Goal: Navigation & Orientation: Find specific page/section

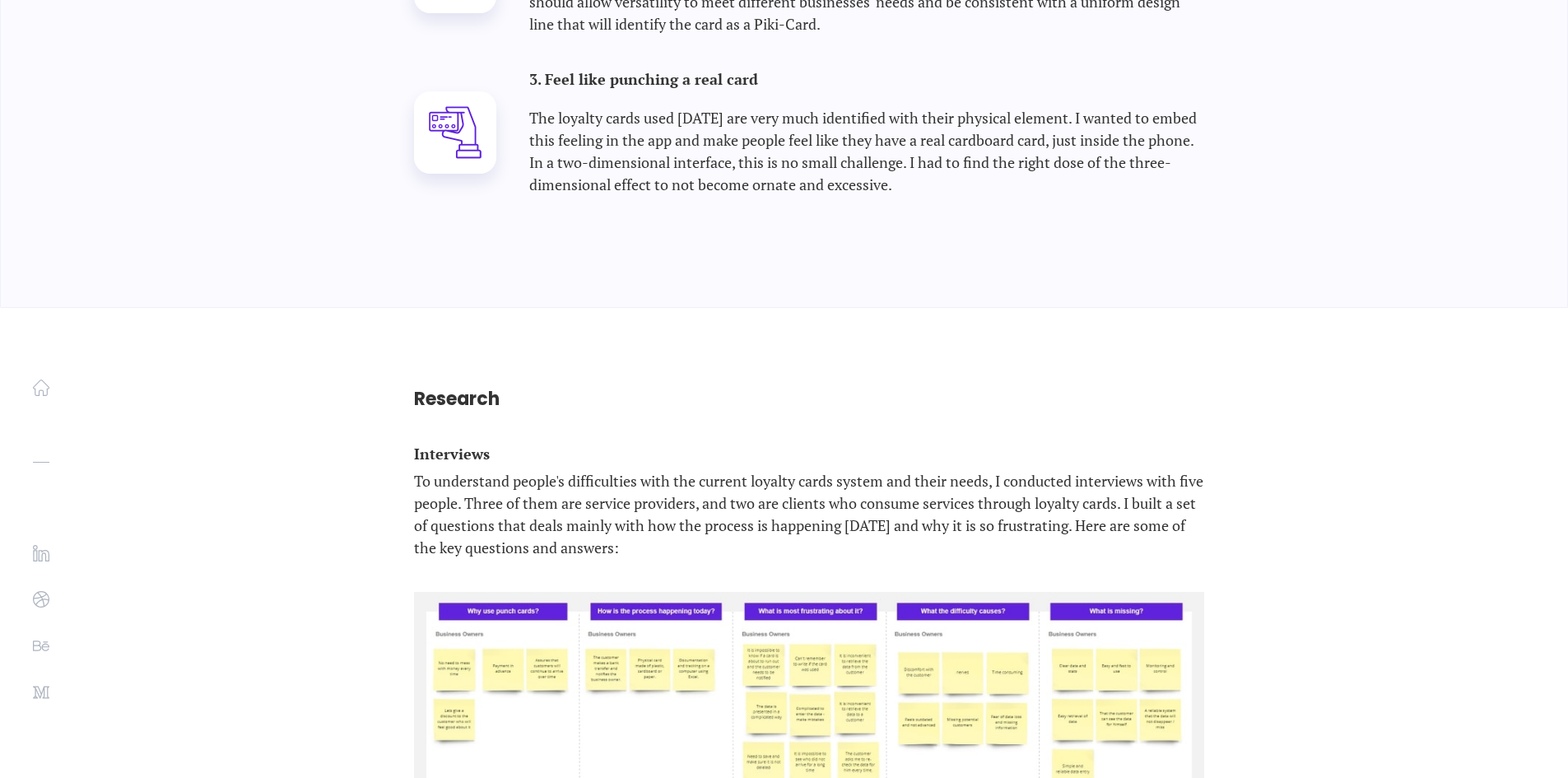
scroll to position [2883, 0]
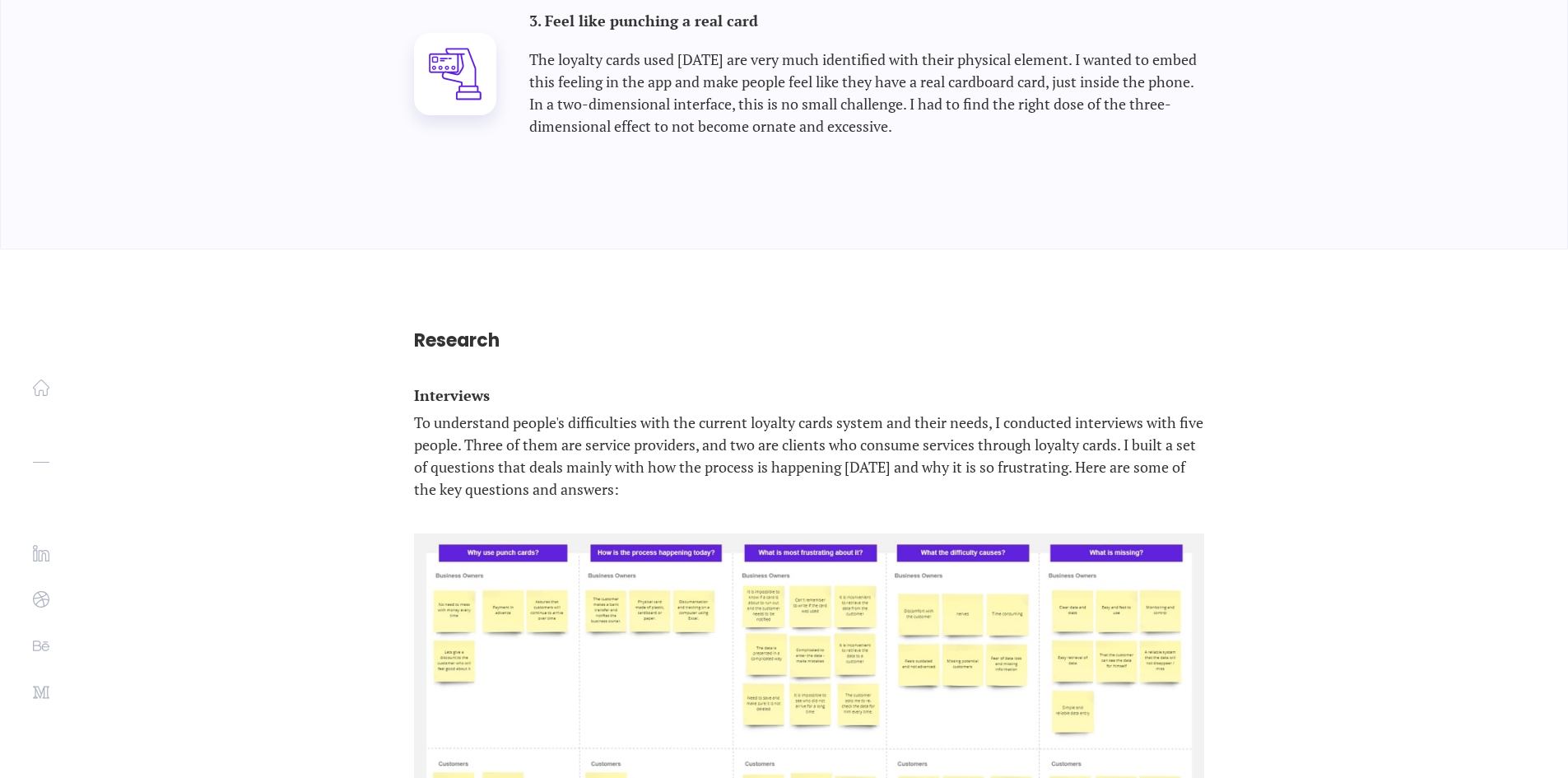
click at [570, 411] on p "To understand people's difficulties with the current loyalty cards system and t…" at bounding box center [809, 456] width 790 height 89
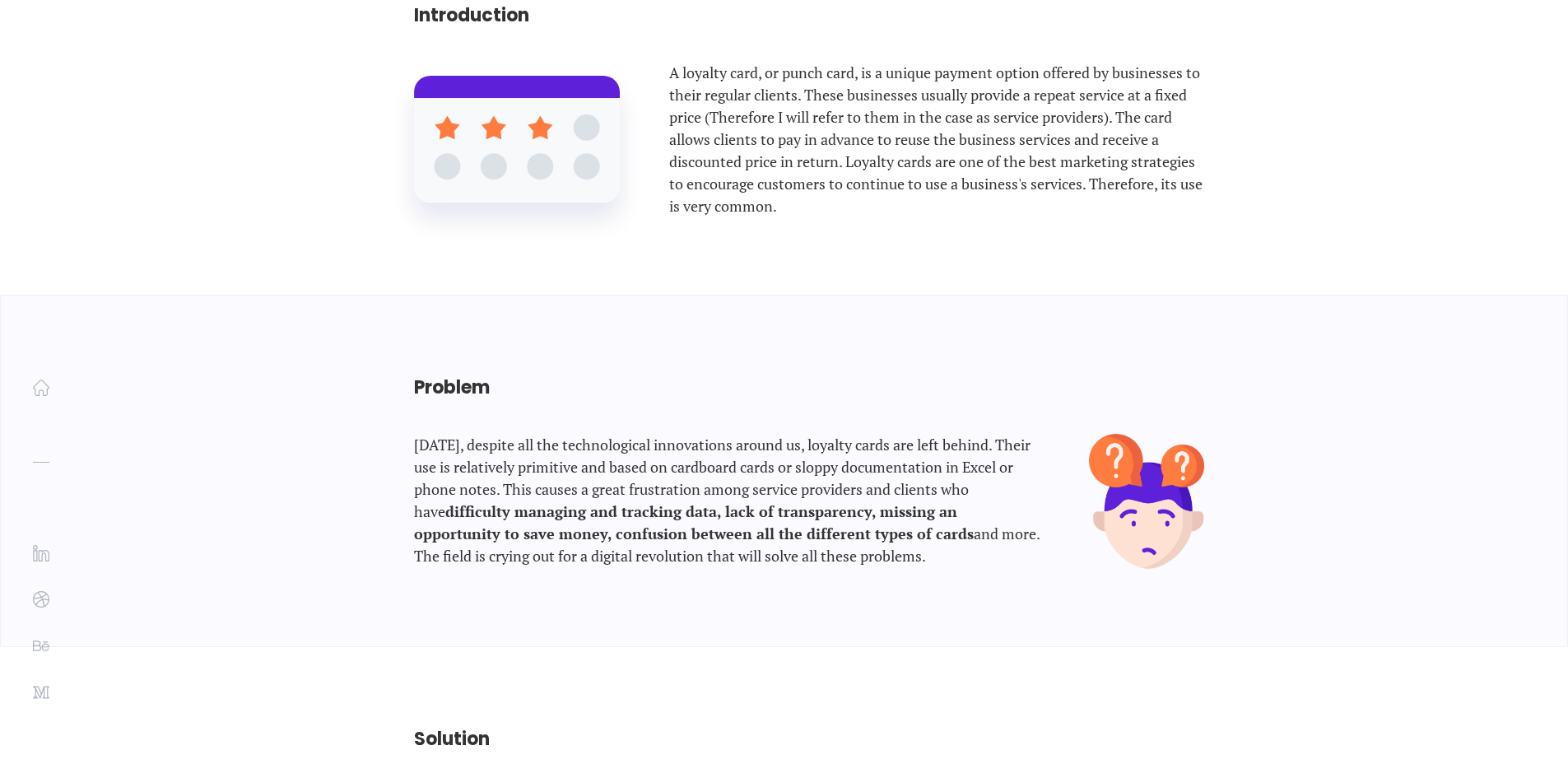
scroll to position [961, 0]
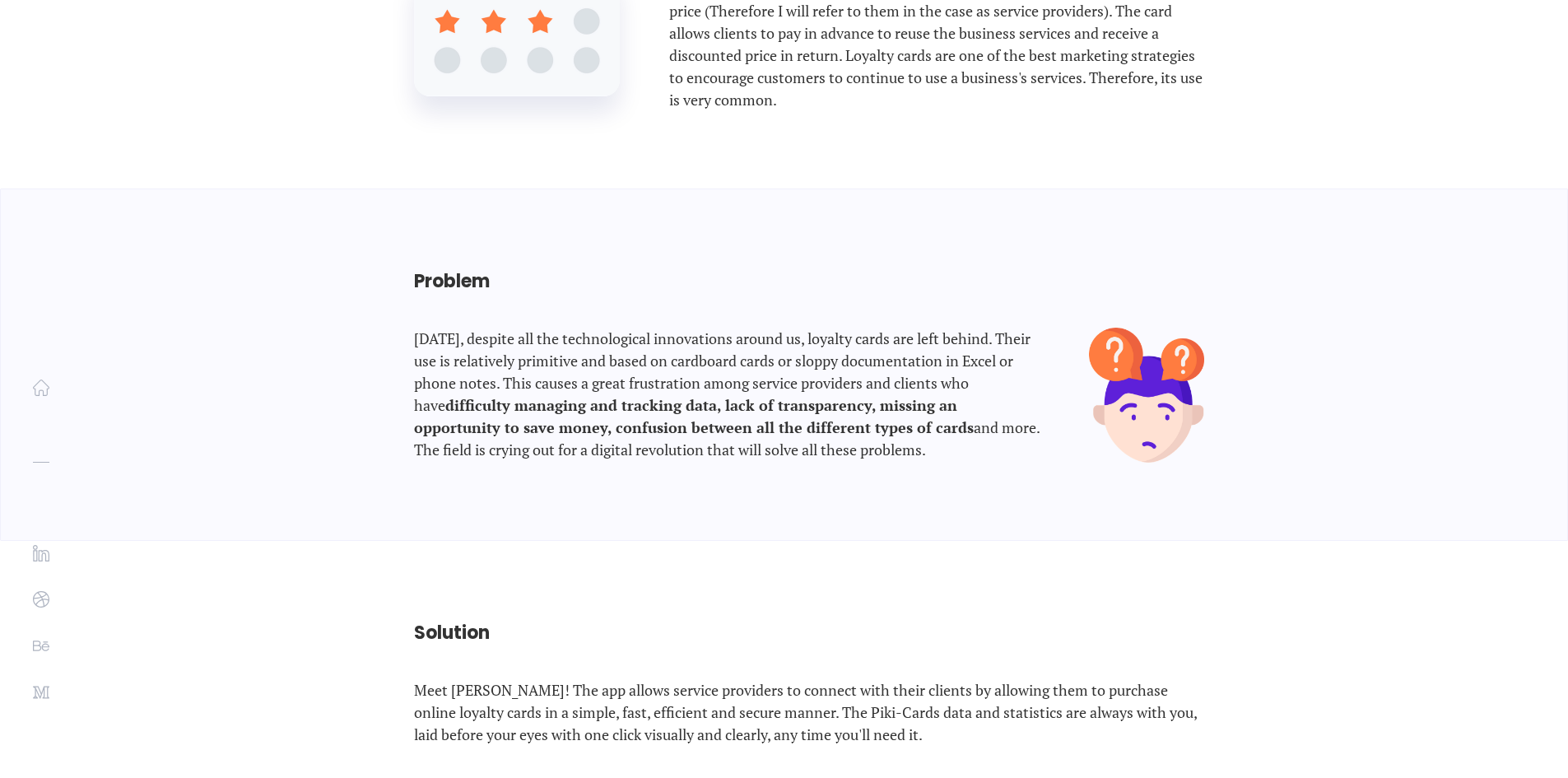
click at [721, 328] on p "[DATE], despite all the technological innovations around us, loyalty cards are …" at bounding box center [727, 395] width 626 height 135
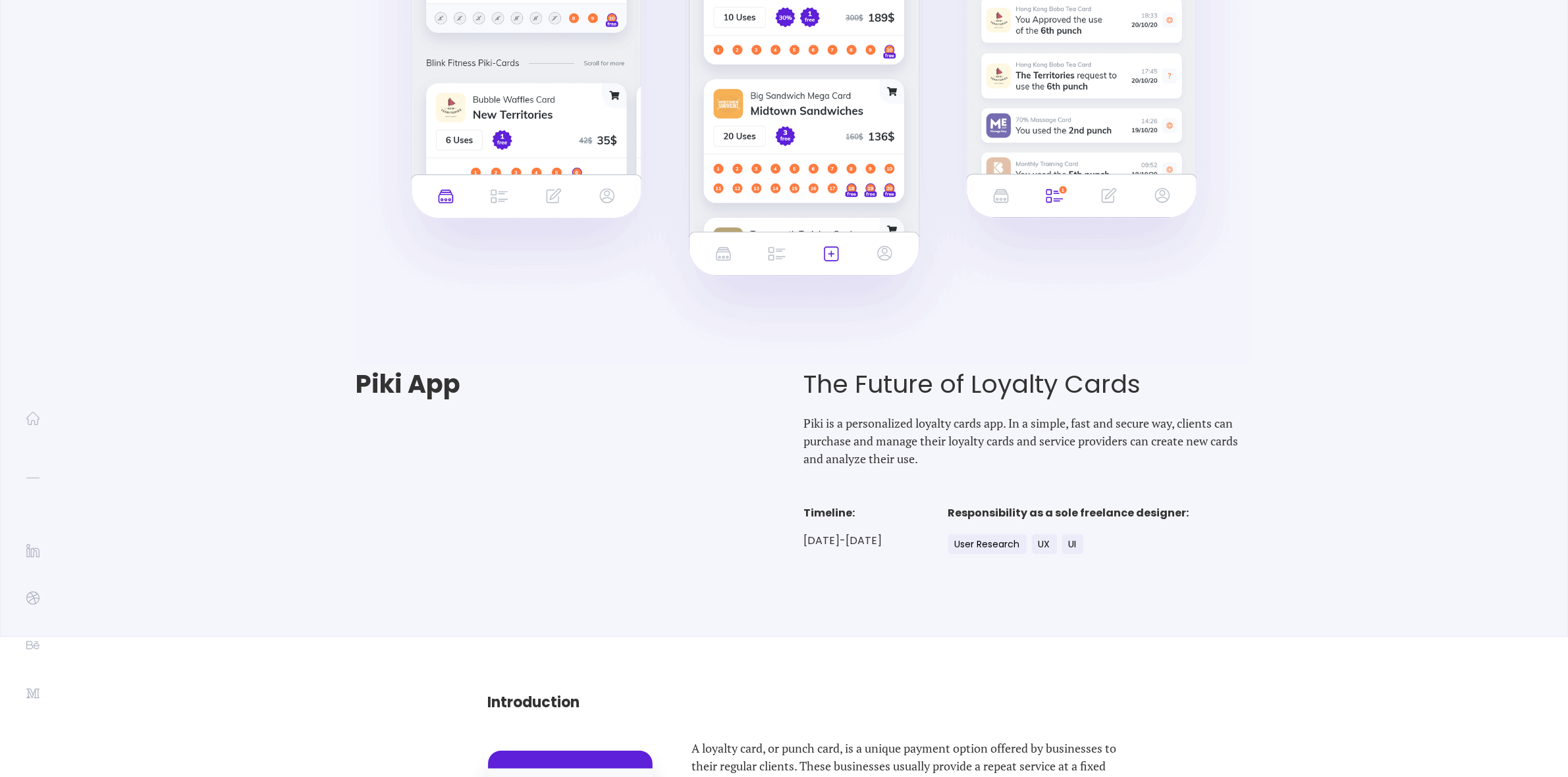
scroll to position [0, 0]
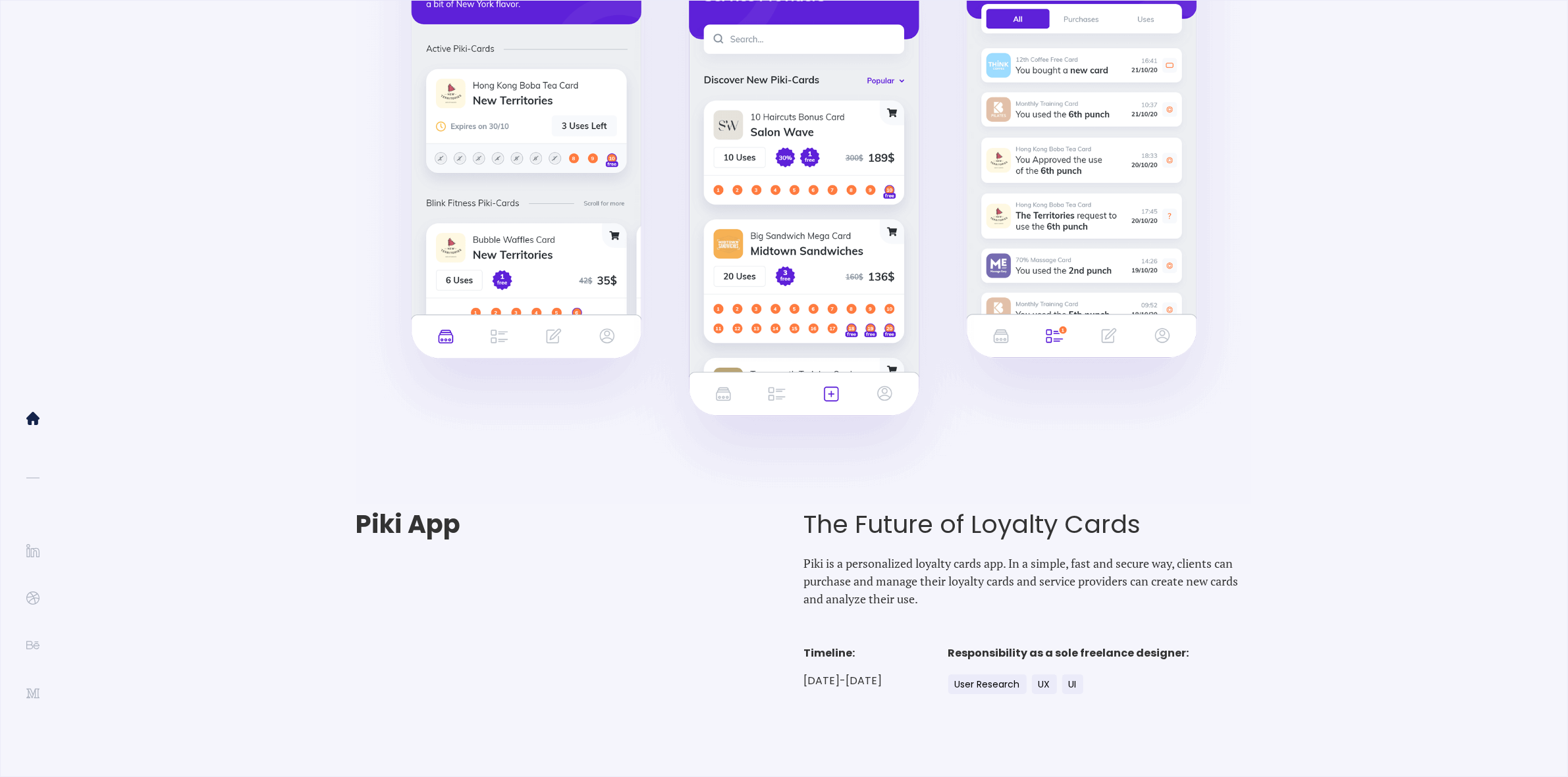
click at [27, 419] on img at bounding box center [32, 418] width 13 height 13
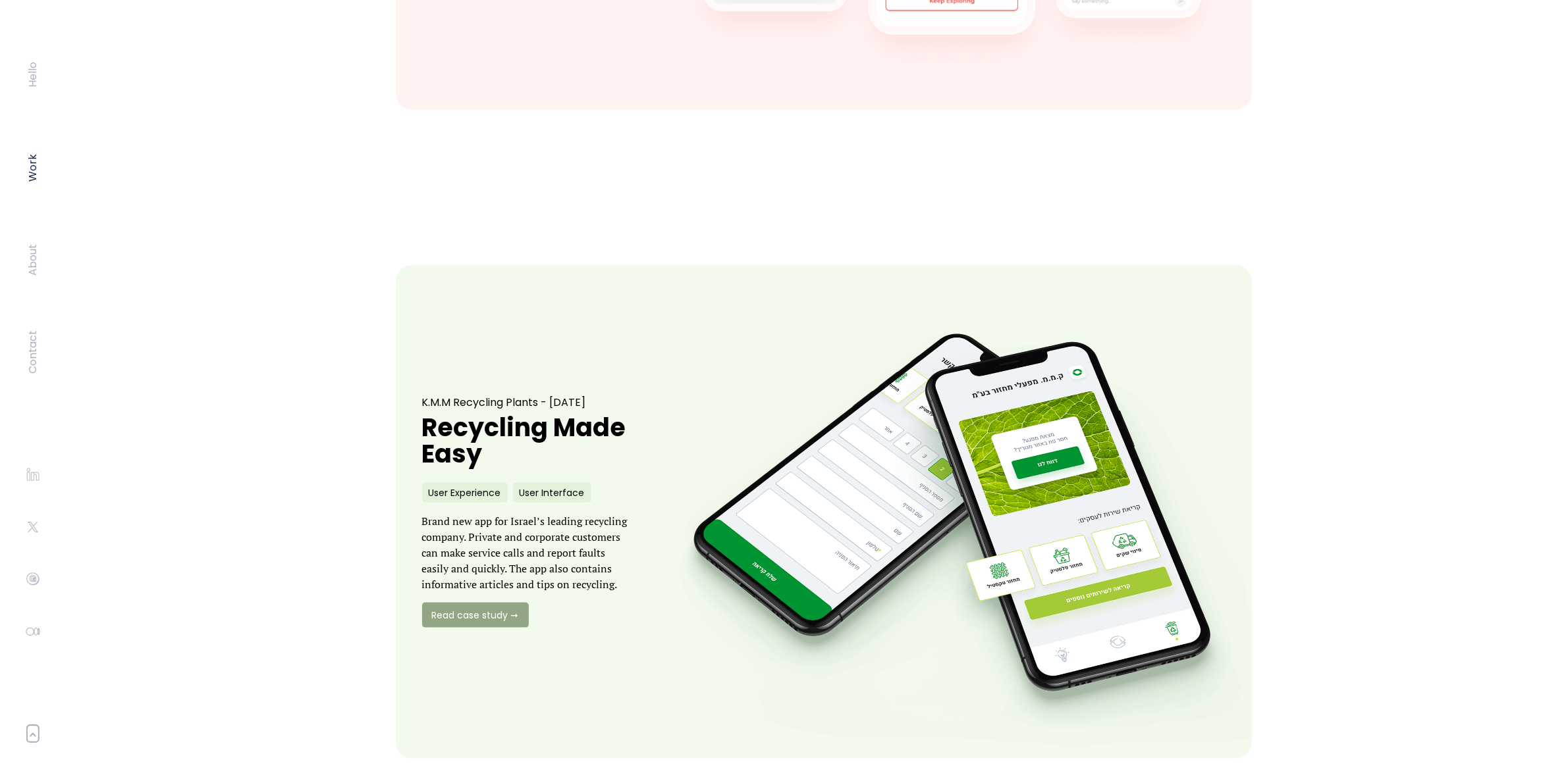
scroll to position [1919, 0]
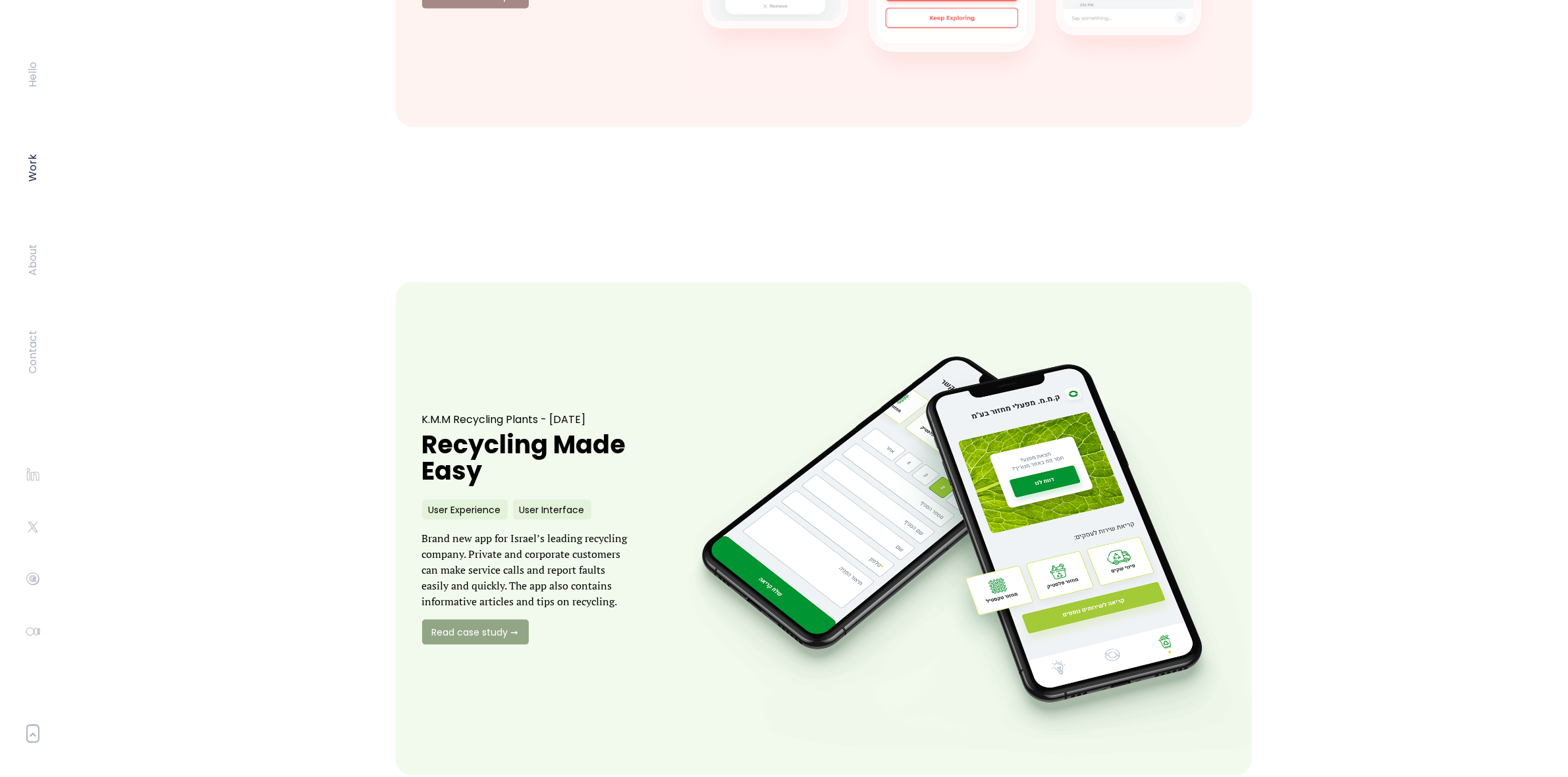
click at [601, 432] on h1 "Recycling Made Easy" at bounding box center [526, 458] width 207 height 52
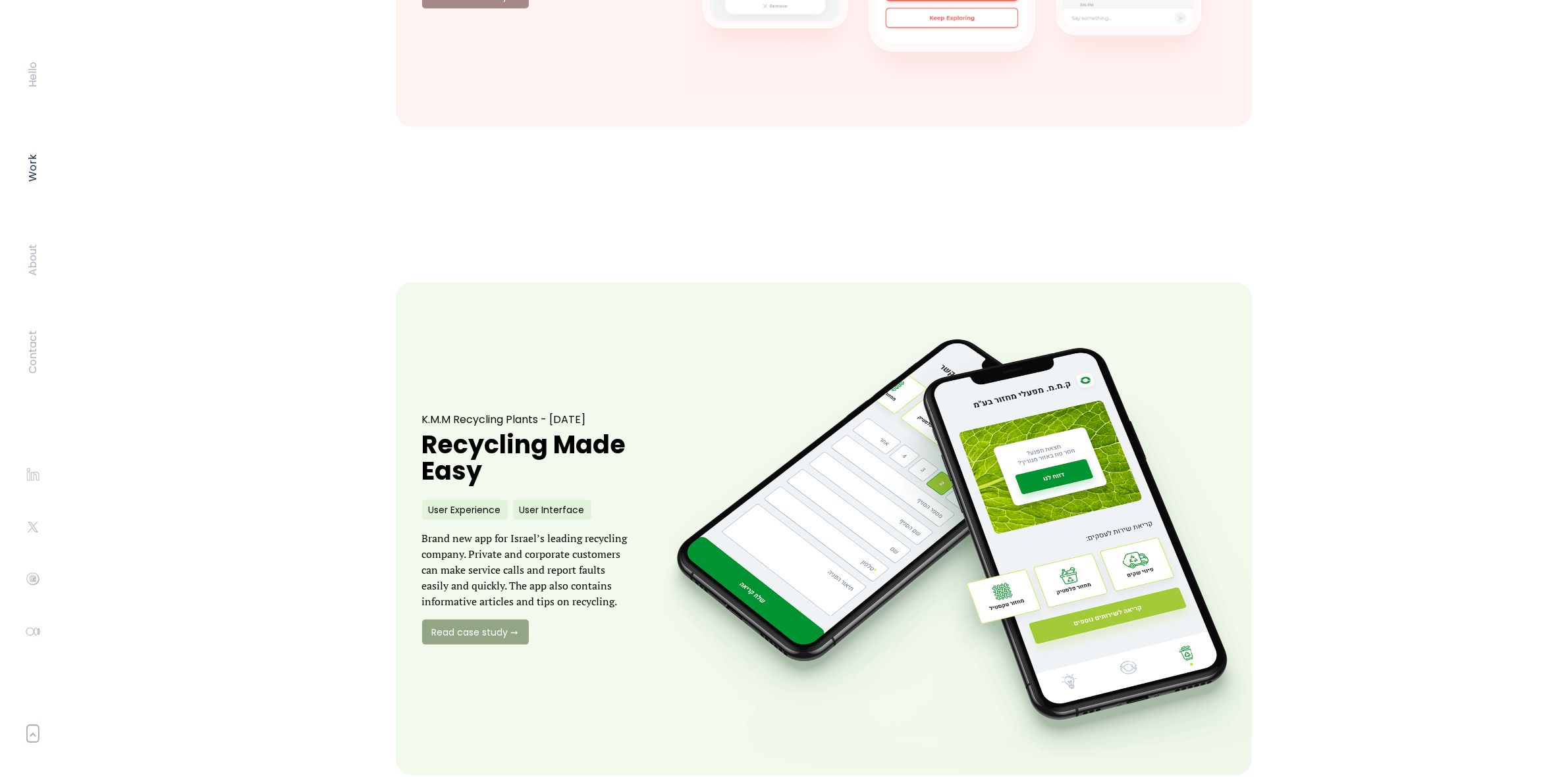
click at [719, 448] on link at bounding box center [952, 529] width 659 height 543
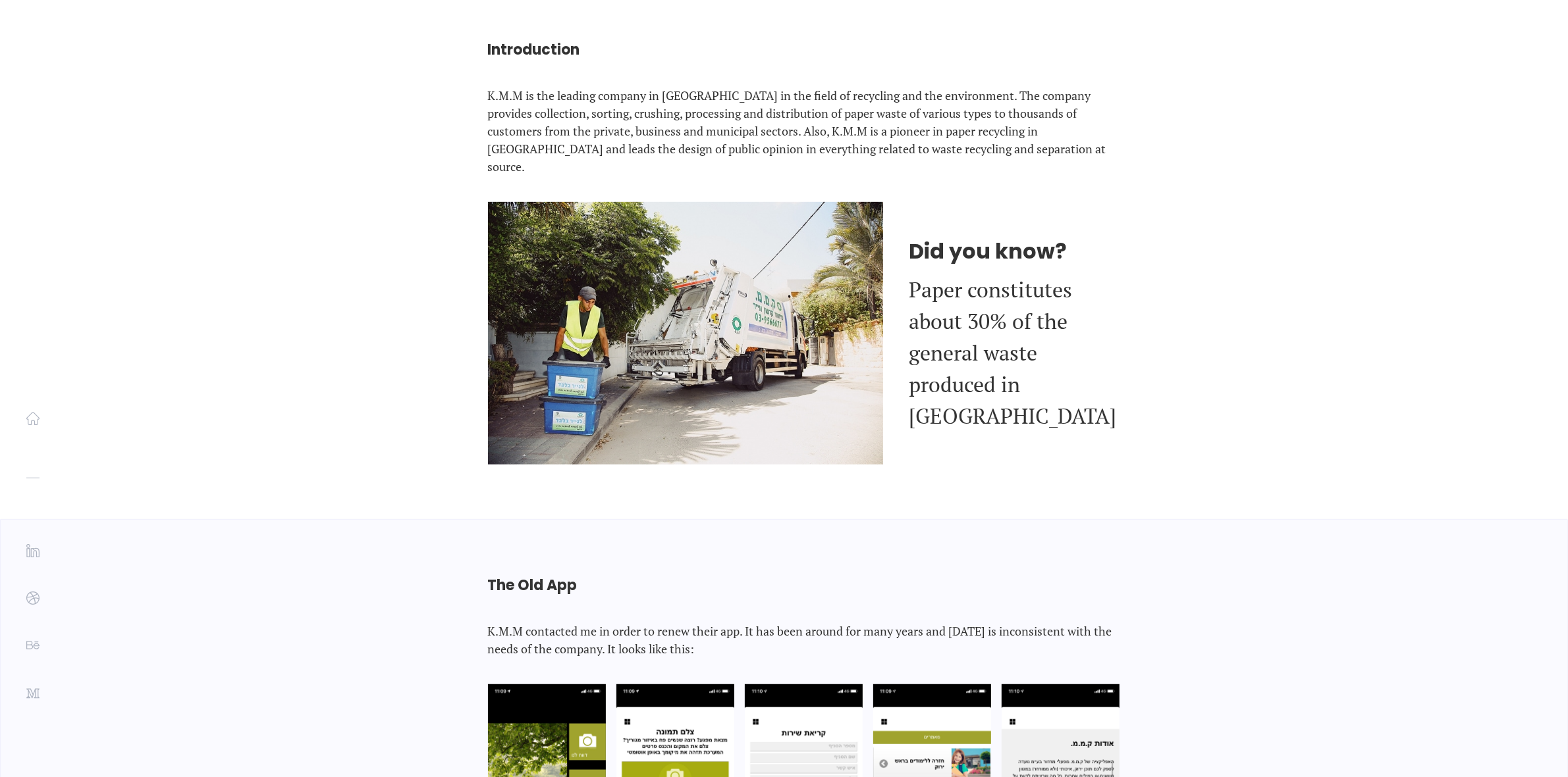
scroll to position [531, 0]
